Goal: Information Seeking & Learning: Compare options

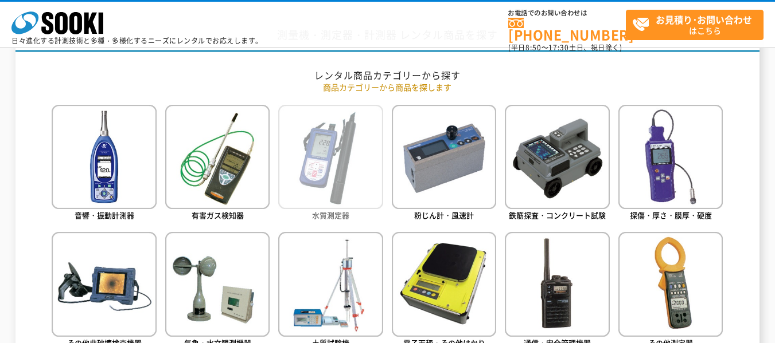
click at [301, 171] on img at bounding box center [330, 157] width 104 height 104
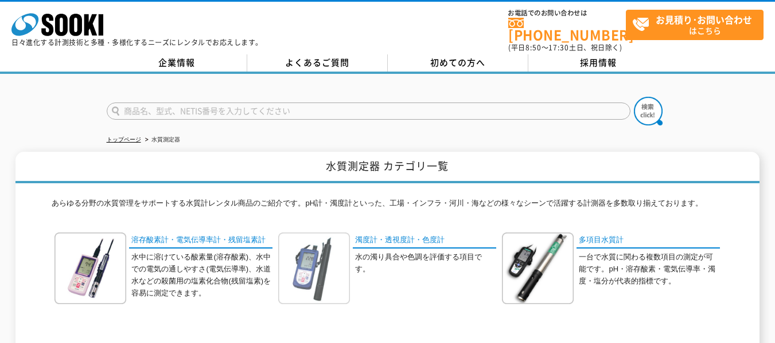
click at [341, 275] on img at bounding box center [314, 269] width 72 height 72
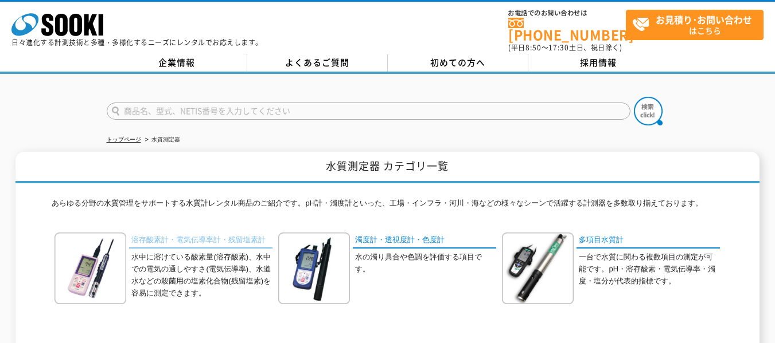
click at [184, 233] on link "溶存酸素計・電気伝導率計・残留塩素計" at bounding box center [200, 241] width 143 height 17
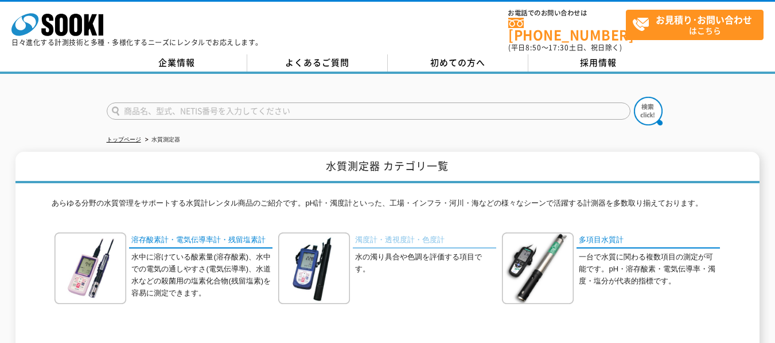
click at [407, 233] on link "濁度計・透視度計・色度計" at bounding box center [424, 241] width 143 height 17
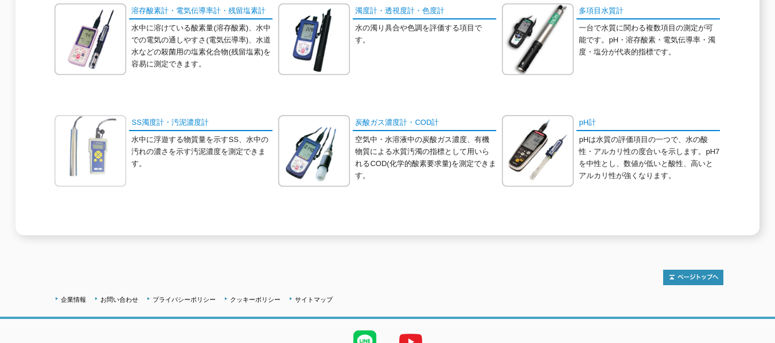
click at [128, 115] on div at bounding box center [92, 151] width 77 height 72
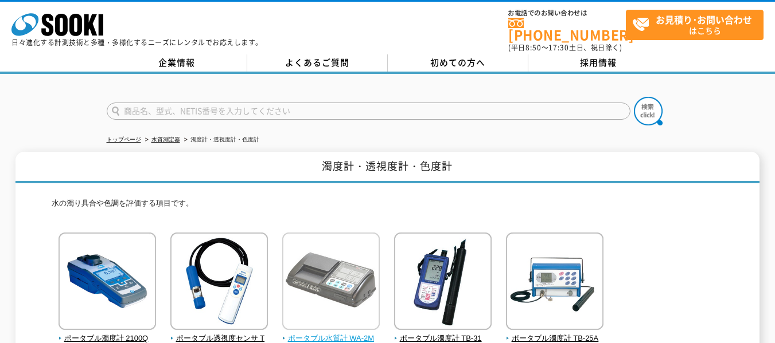
scroll to position [115, 0]
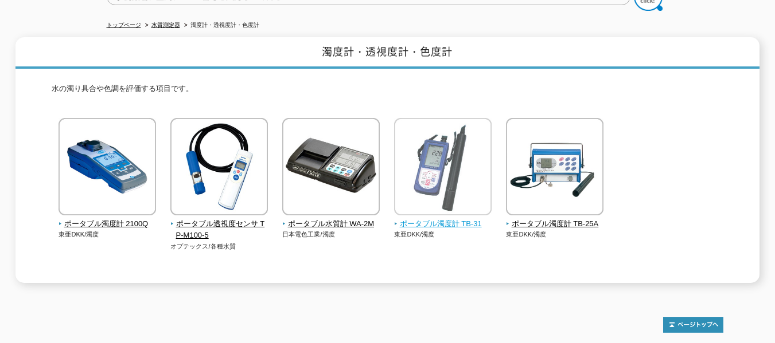
click at [487, 193] on img at bounding box center [442, 168] width 97 height 100
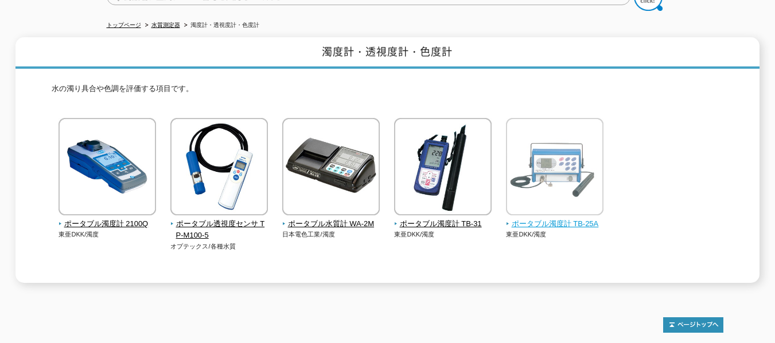
click at [529, 218] on span "ポータブル濁度計 TB-25A" at bounding box center [555, 224] width 98 height 12
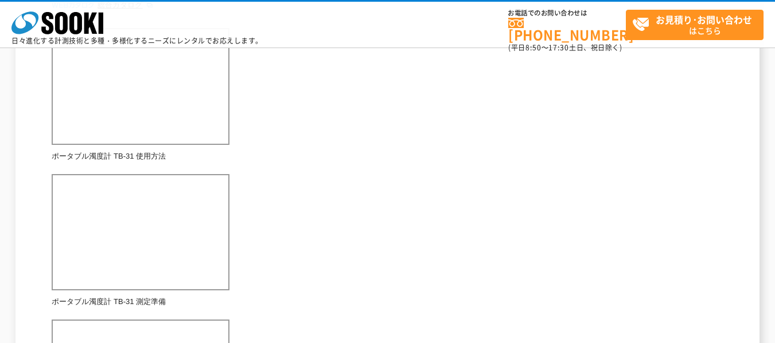
scroll to position [516, 0]
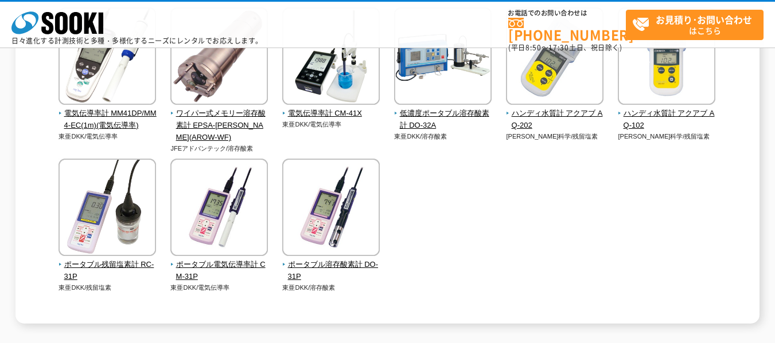
scroll to position [57, 0]
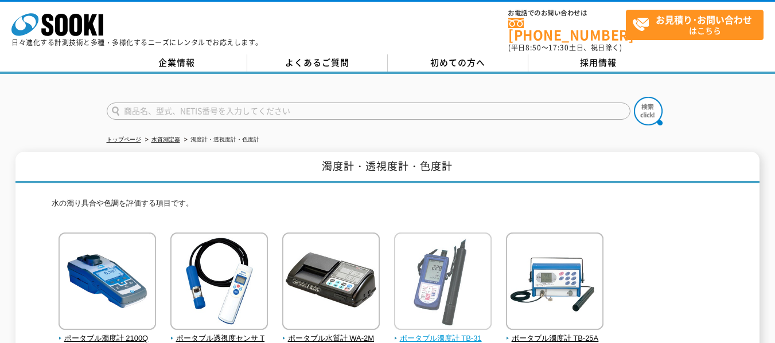
scroll to position [115, 0]
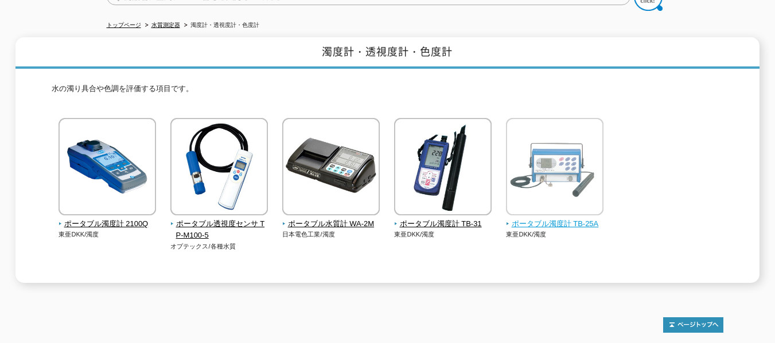
click at [565, 220] on span "ポータブル濁度計 TB-25A" at bounding box center [555, 224] width 98 height 12
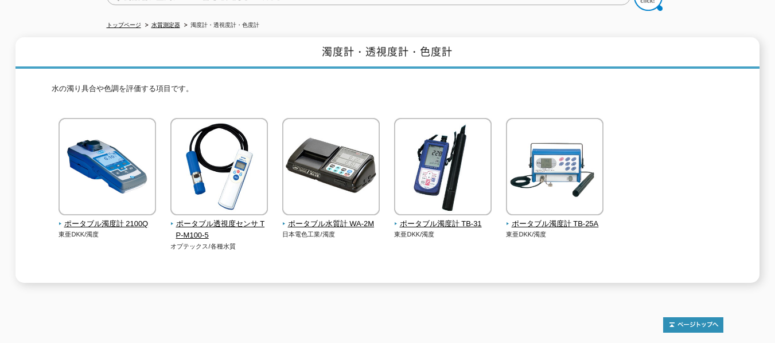
click at [418, 230] on p "東亜DKK/濁度" at bounding box center [443, 235] width 98 height 10
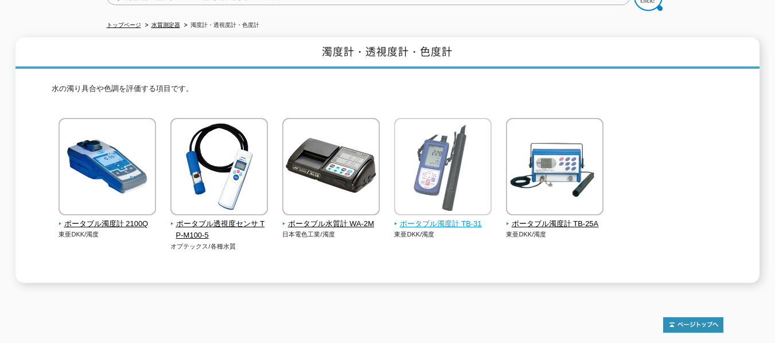
click at [419, 218] on span "ポータブル濁度計 TB-31" at bounding box center [443, 224] width 98 height 12
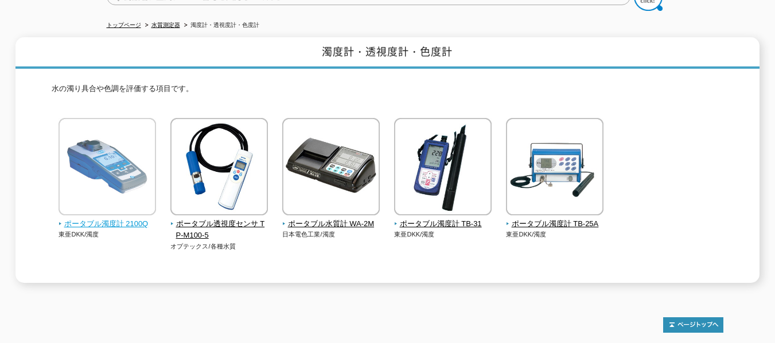
click at [97, 219] on span "ポータブル濁度計 2100Q" at bounding box center [107, 224] width 98 height 12
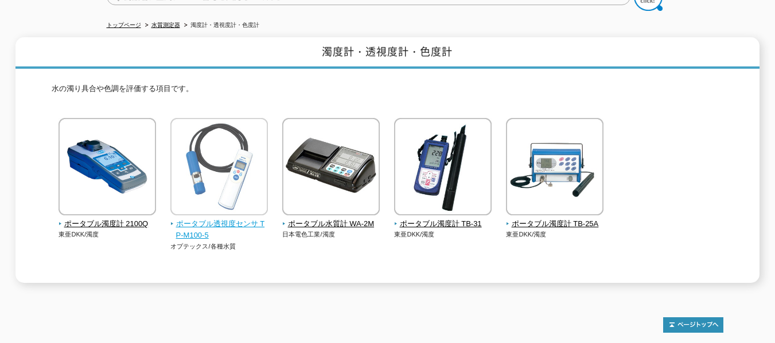
click at [227, 218] on span "ポータブル透視度センサ TP-M100-5" at bounding box center [219, 230] width 98 height 24
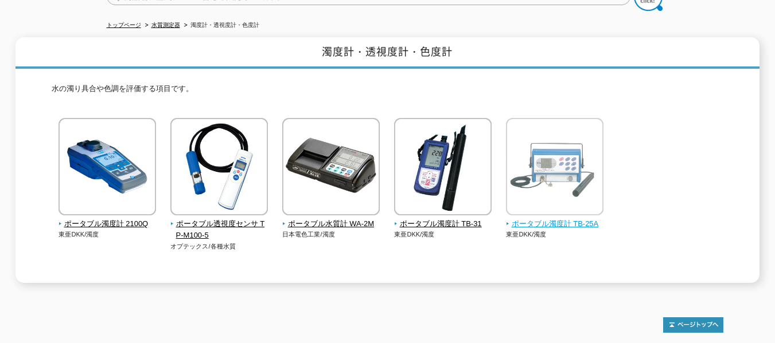
click at [541, 221] on span "ポータブル濁度計 TB-25A" at bounding box center [555, 224] width 98 height 12
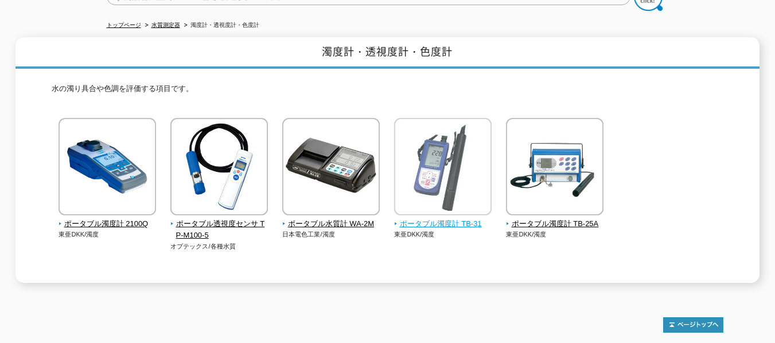
click at [412, 218] on span "ポータブル濁度計 TB-31" at bounding box center [443, 224] width 98 height 12
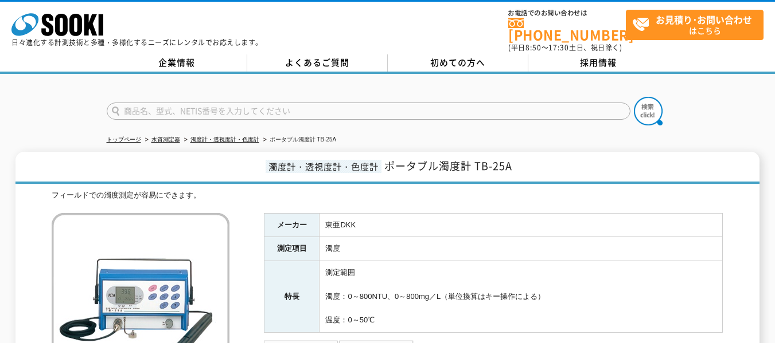
scroll to position [172, 0]
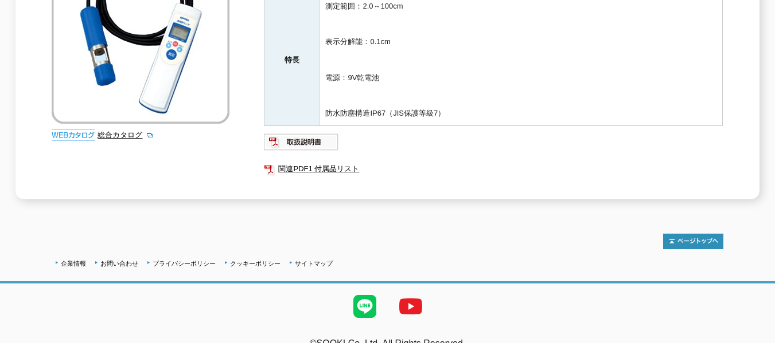
scroll to position [49, 0]
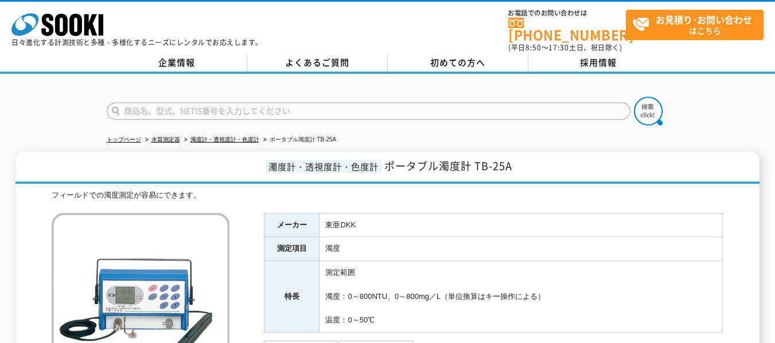
scroll to position [172, 0]
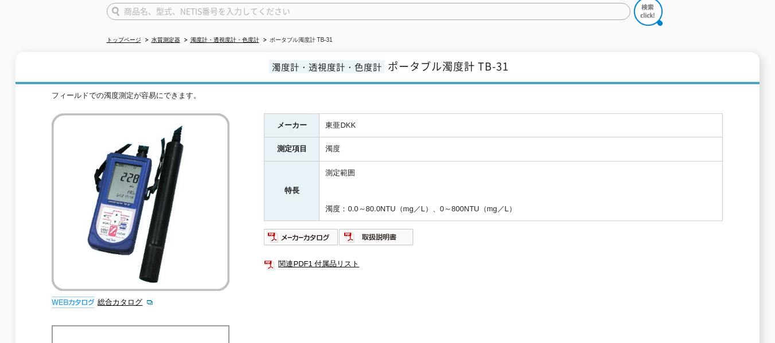
scroll to position [42, 0]
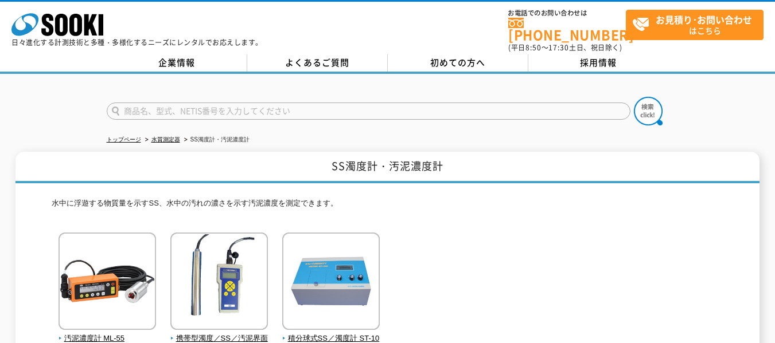
scroll to position [57, 0]
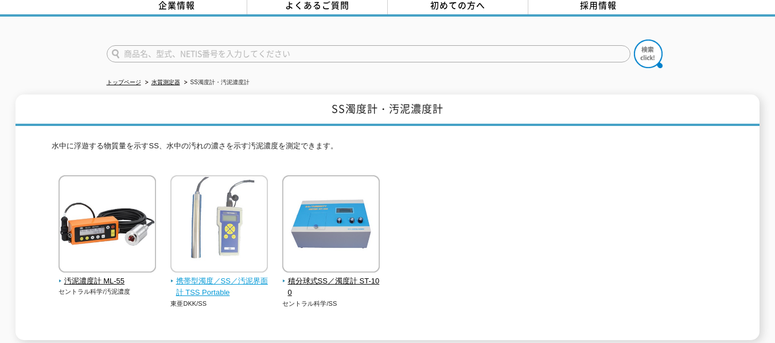
click at [222, 276] on span "携帯型濁度／SS／汚泥界面計 TSS Portable" at bounding box center [219, 288] width 98 height 24
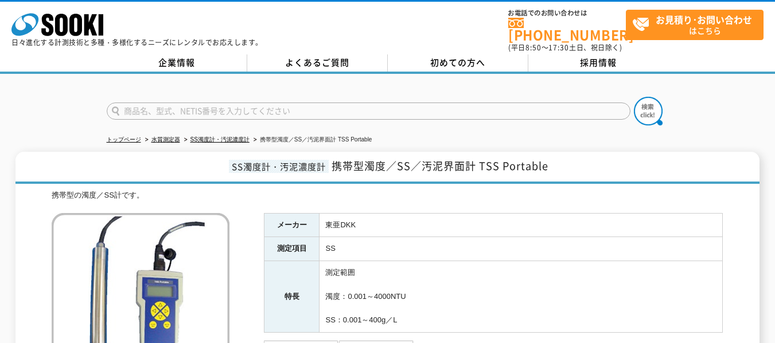
scroll to position [272, 0]
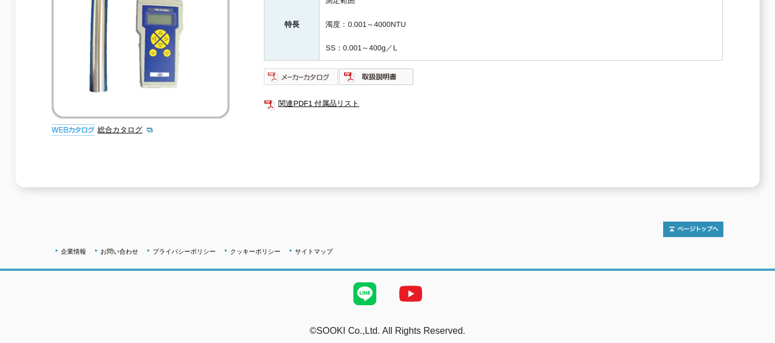
click at [308, 73] on img at bounding box center [301, 77] width 75 height 18
